Goal: Find specific page/section: Find specific page/section

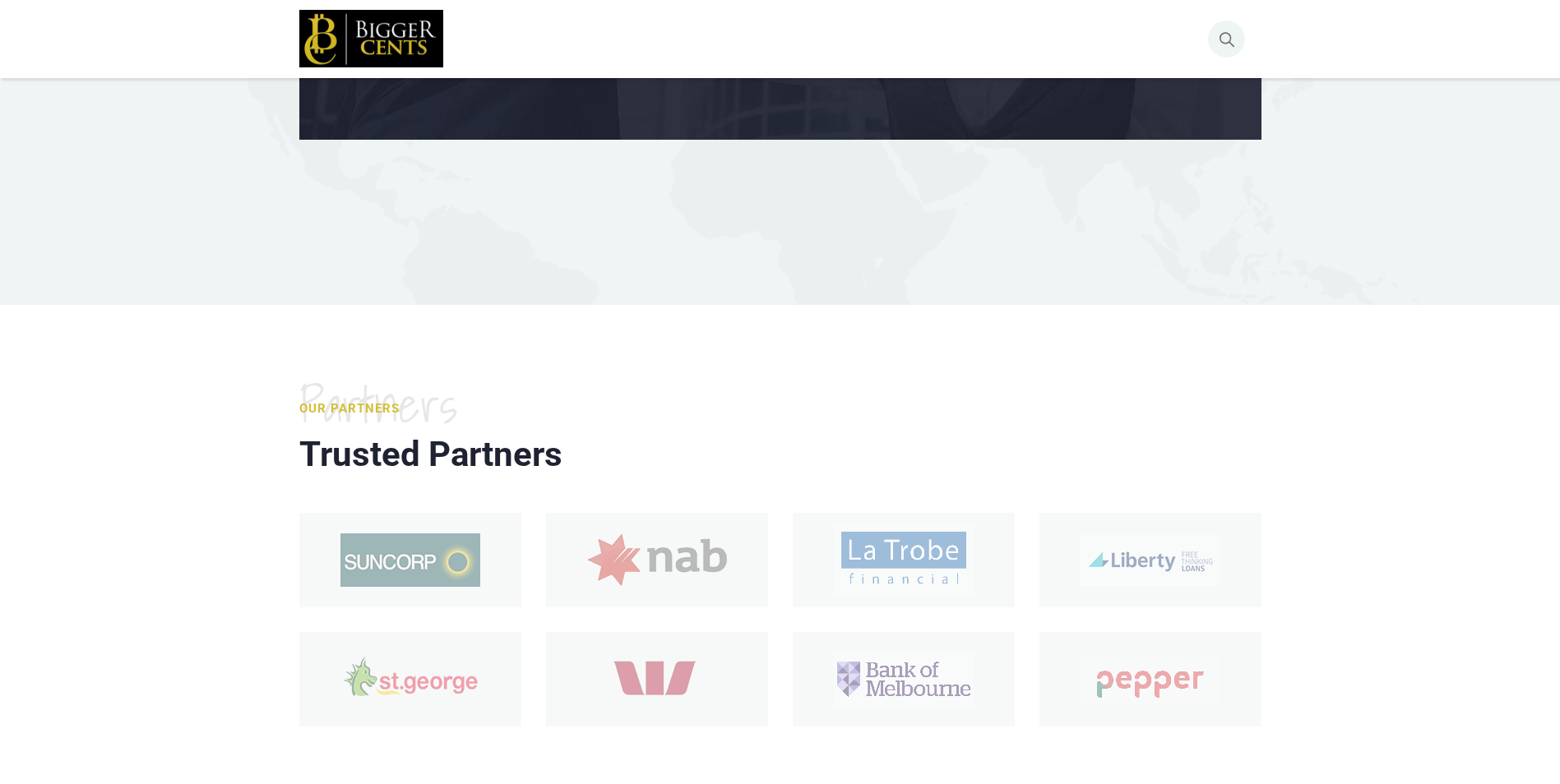
scroll to position [3746, 0]
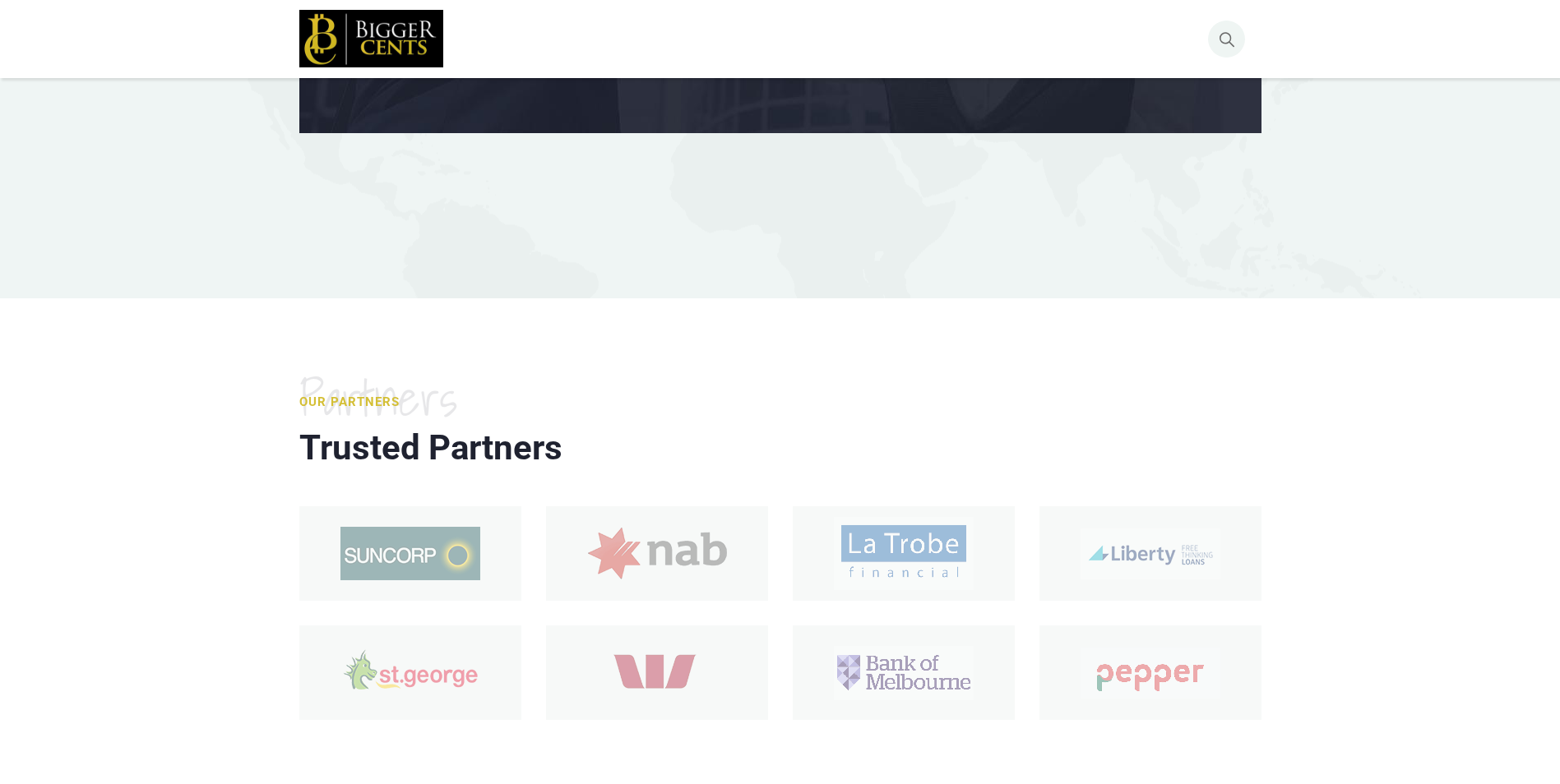
click at [1243, 493] on section "Our Partners Partners Trusted Partners" at bounding box center [780, 558] width 1560 height 520
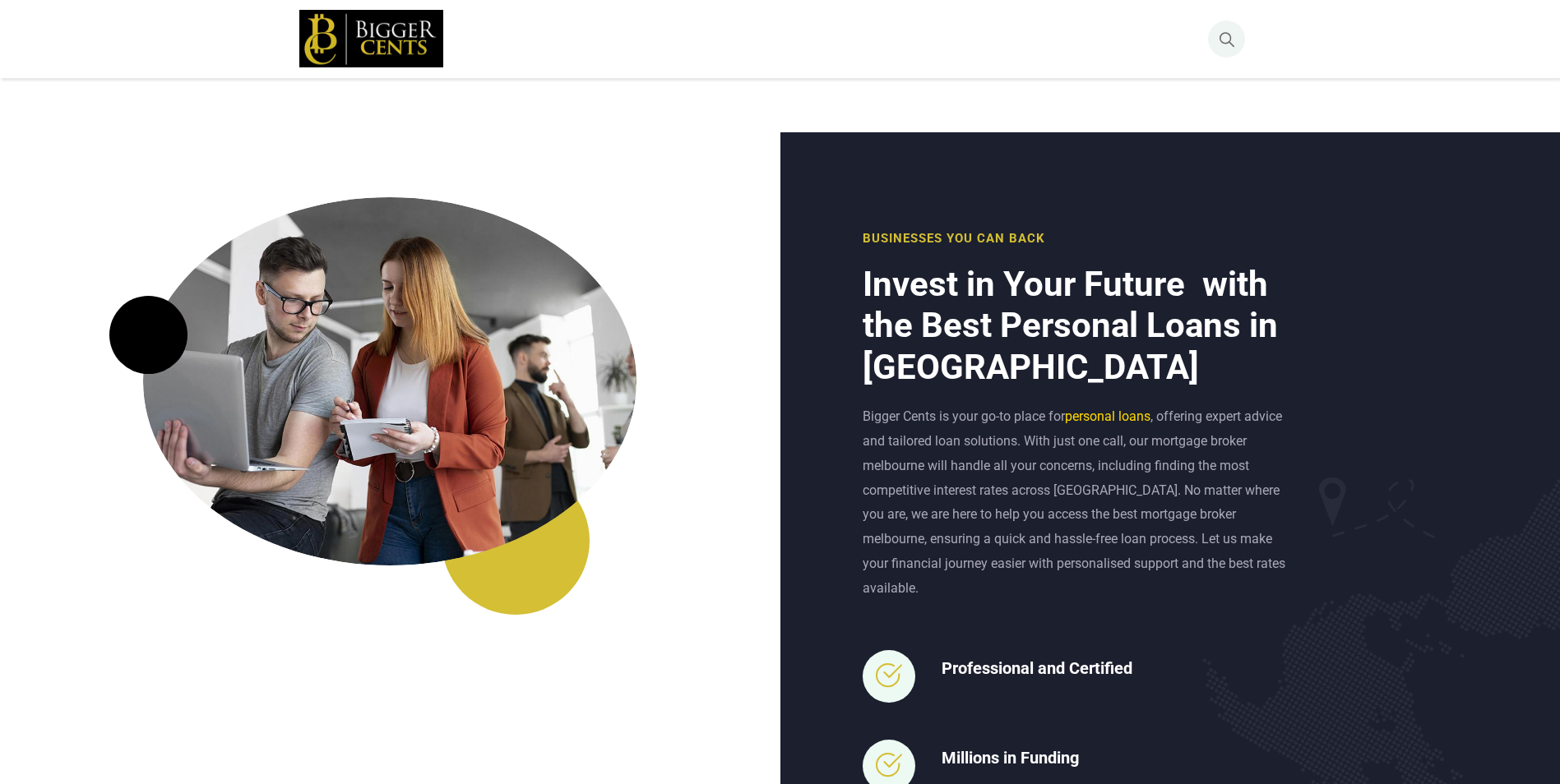
scroll to position [5118, 0]
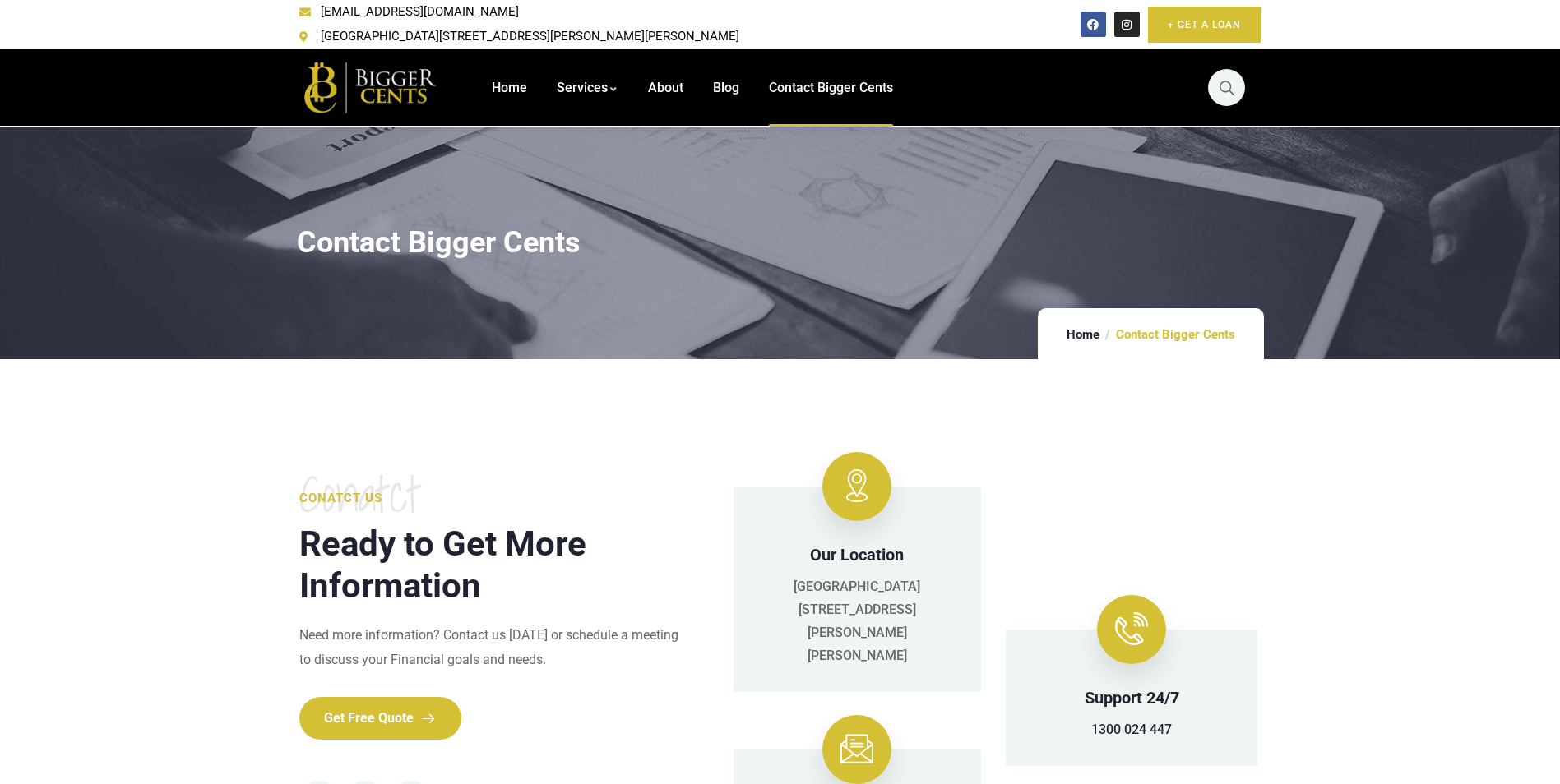
click at [802, 80] on span "Contact Bigger Cents" at bounding box center [831, 88] width 125 height 16
click at [706, 76] on li "Blog" at bounding box center [726, 87] width 56 height 77
click at [649, 72] on li "About" at bounding box center [665, 87] width 65 height 77
click at [523, 82] on span "Home" at bounding box center [510, 88] width 36 height 16
